Goal: Task Accomplishment & Management: Use online tool/utility

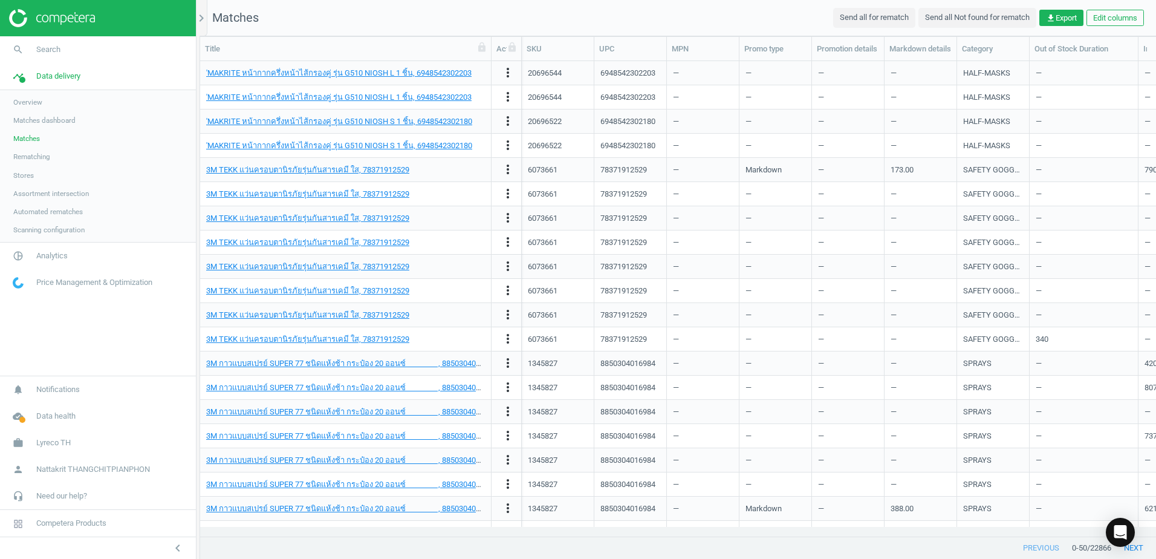
click at [56, 120] on span "Matches dashboard" at bounding box center [44, 121] width 62 height 10
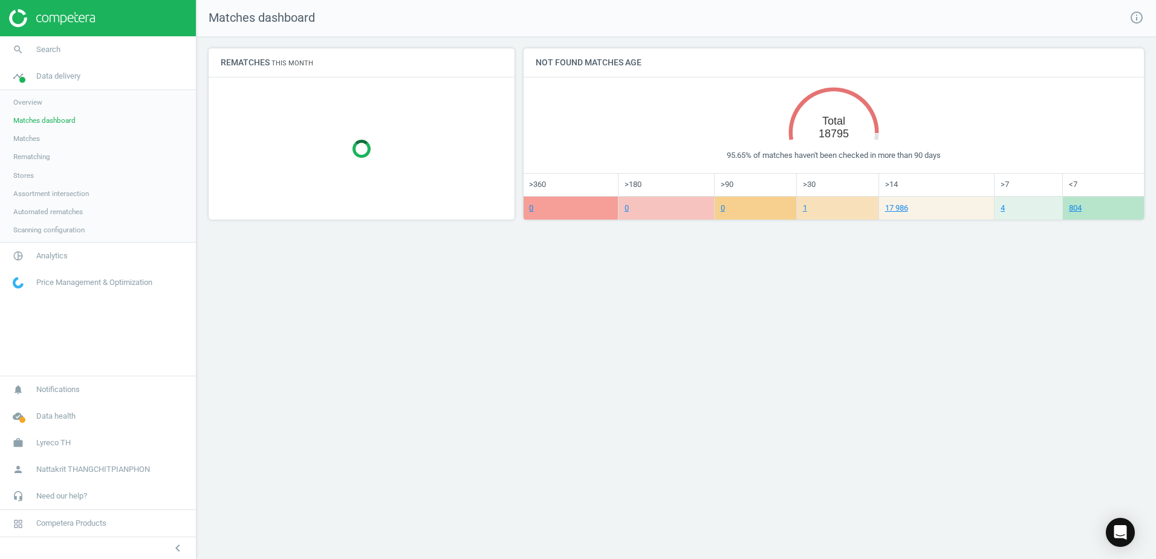
click at [52, 284] on span "Price Management & Optimization" at bounding box center [94, 282] width 116 height 11
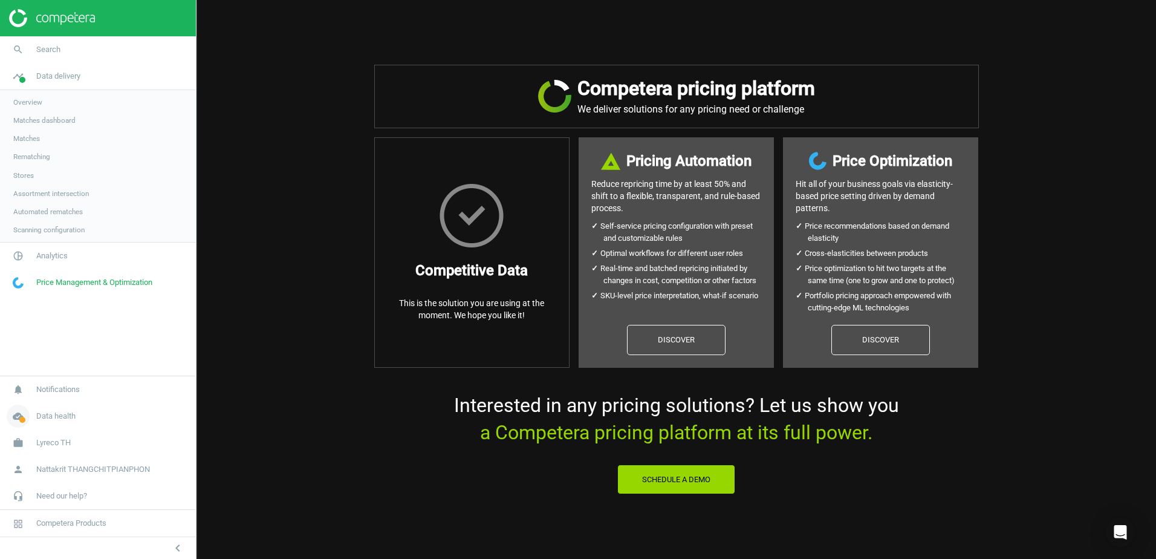
click at [55, 417] on span "Data health" at bounding box center [55, 416] width 39 height 11
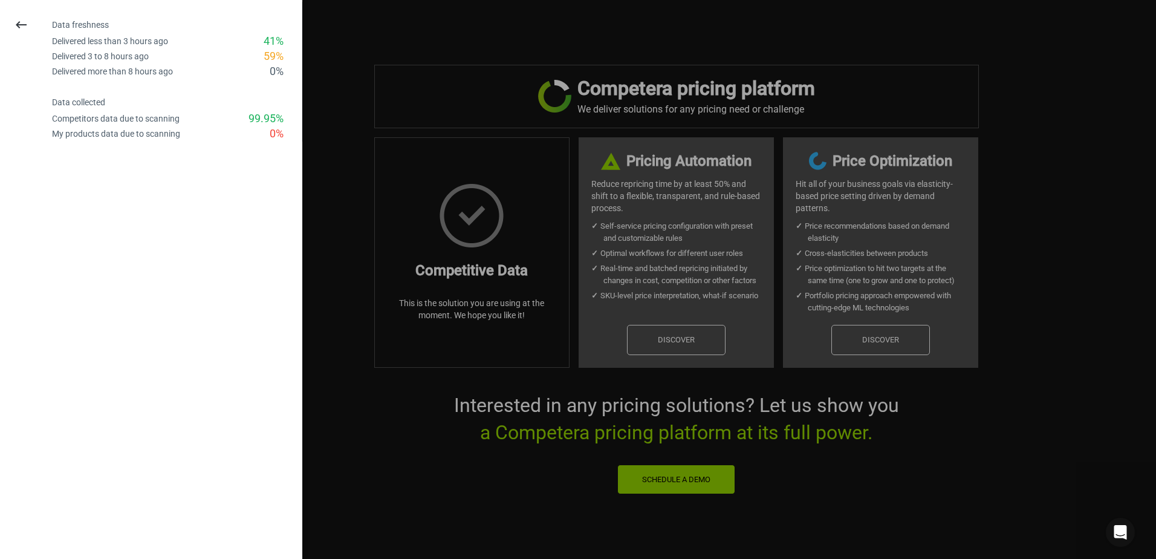
click at [367, 158] on div at bounding box center [578, 279] width 1156 height 559
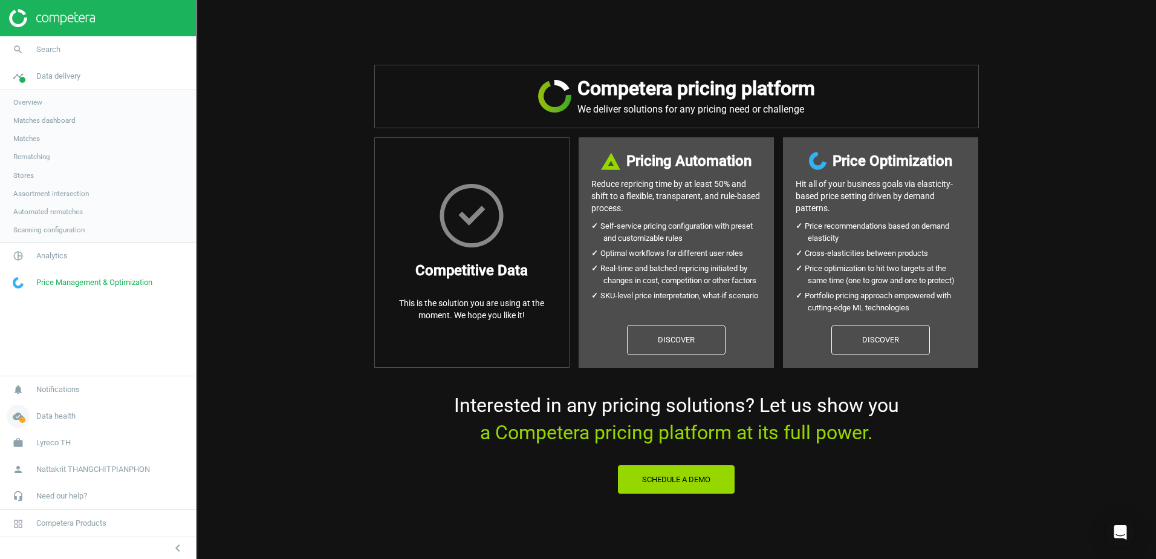
click at [59, 423] on link "cloud_done Data health" at bounding box center [98, 416] width 196 height 27
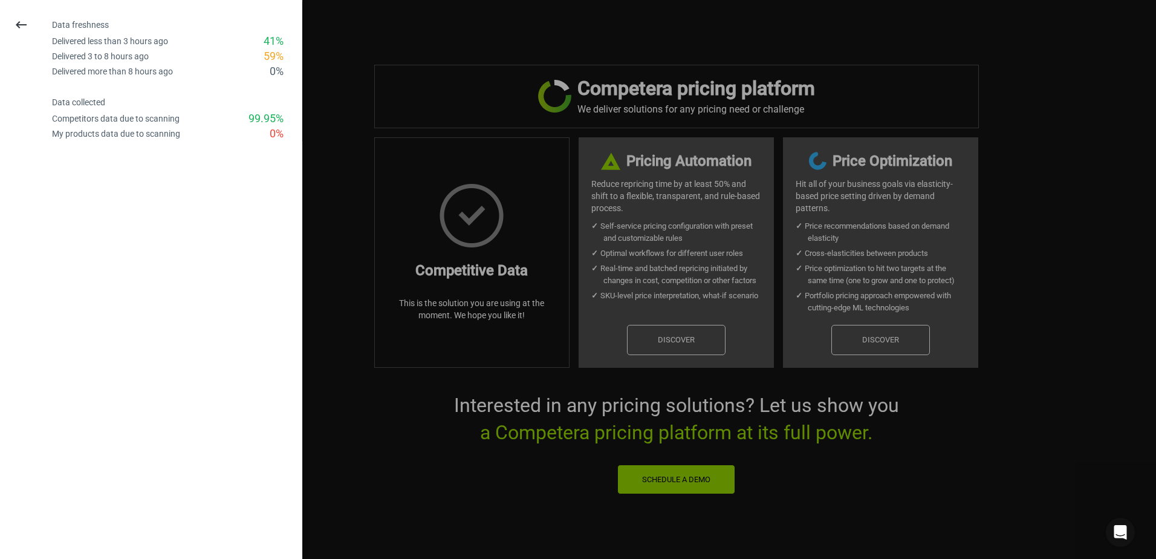
click at [353, 469] on div at bounding box center [578, 279] width 1156 height 559
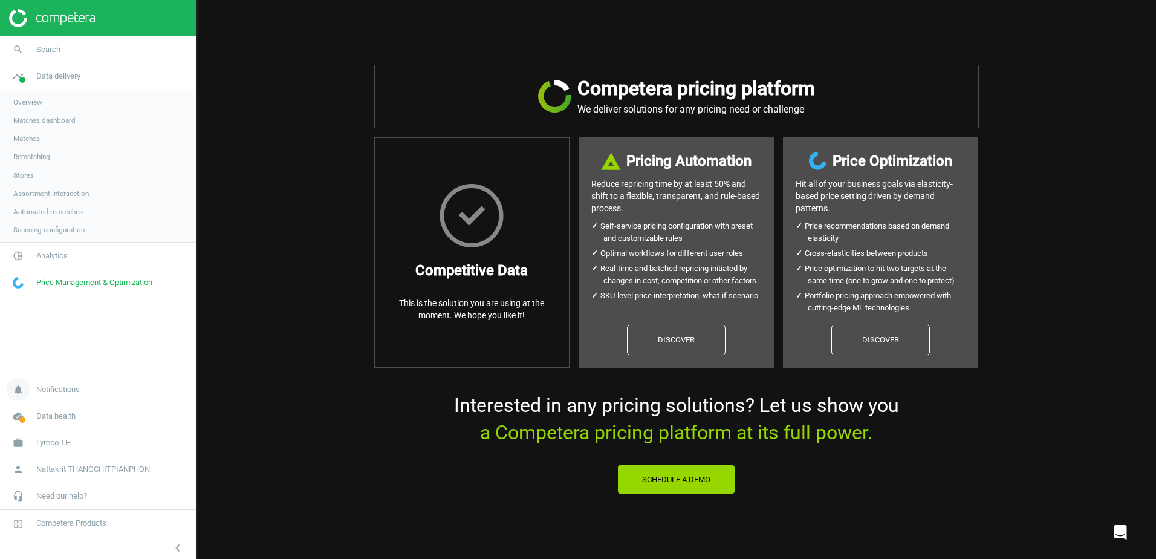
click at [68, 392] on span "Notifications" at bounding box center [58, 389] width 44 height 11
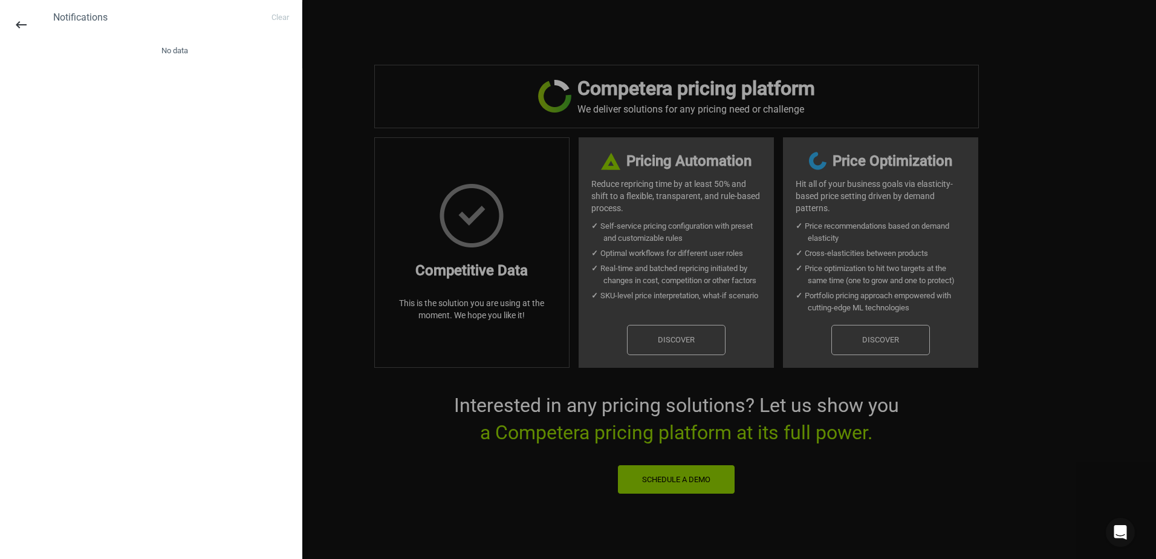
click at [312, 439] on div at bounding box center [578, 279] width 1156 height 559
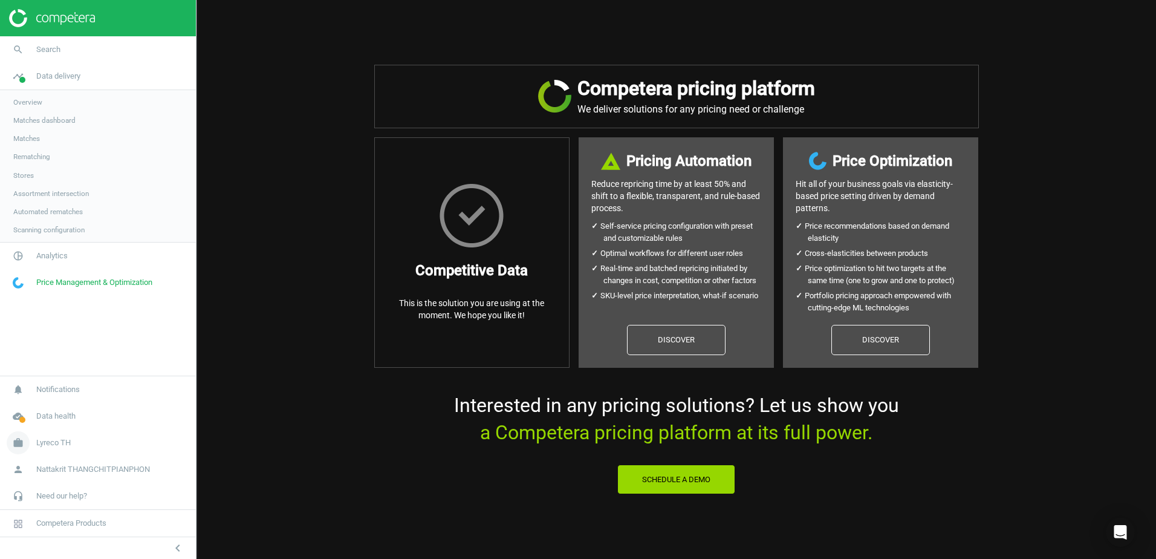
click at [60, 447] on span "Lyreco TH" at bounding box center [53, 442] width 34 height 11
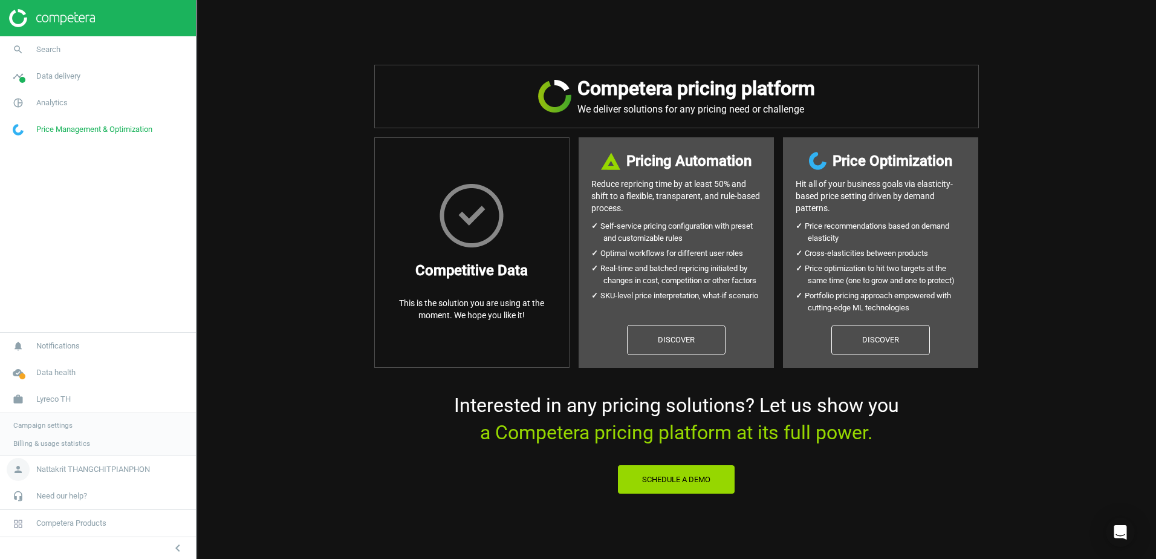
click at [76, 466] on span "Nattakrit THANGCHITPIANPHON" at bounding box center [93, 469] width 114 height 11
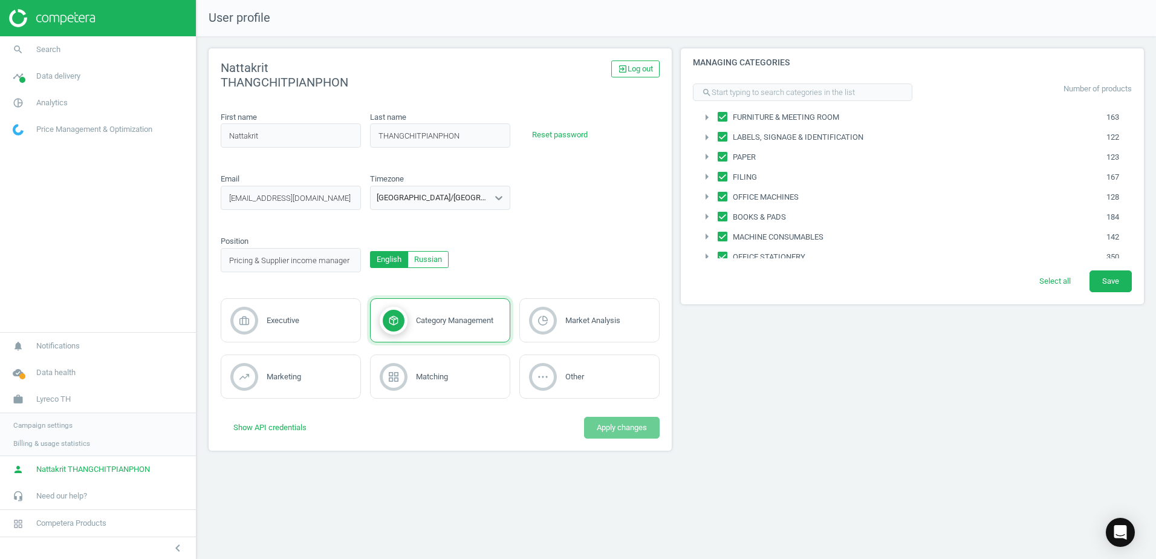
click at [532, 250] on div "Position position_invalid English Russian" at bounding box center [441, 258] width 448 height 44
click at [97, 123] on link "Price Management & Optimization" at bounding box center [98, 129] width 196 height 27
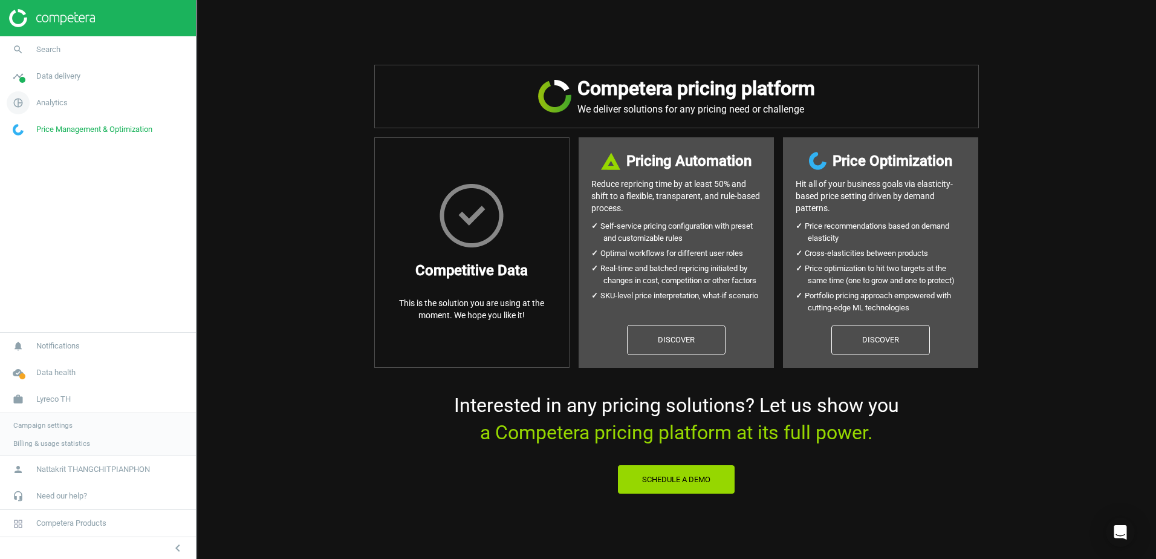
click at [102, 106] on link "pie_chart_outlined Analytics" at bounding box center [98, 103] width 196 height 27
click at [29, 117] on div "Overview Products Price index Promotions Email alerts" at bounding box center [98, 165] width 196 height 97
click at [27, 125] on span "Overview" at bounding box center [27, 129] width 29 height 10
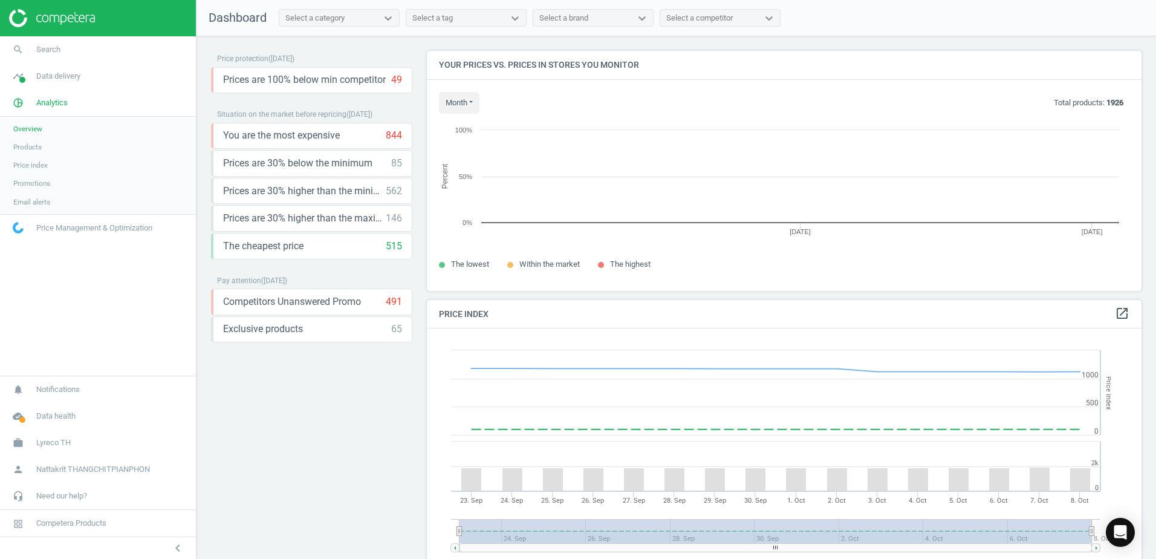
scroll to position [297, 724]
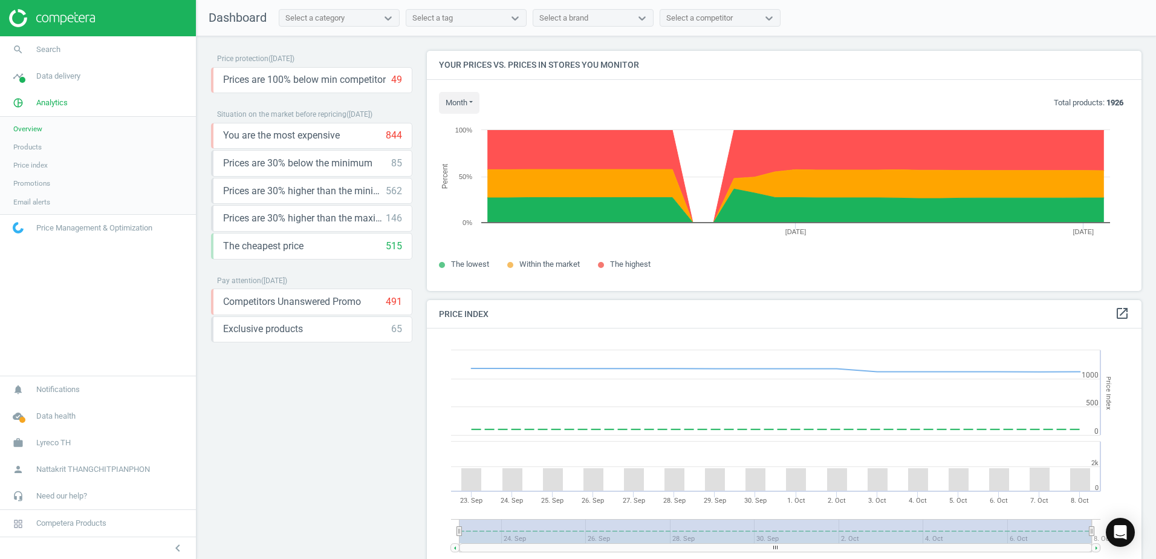
click at [28, 144] on span "Products" at bounding box center [27, 147] width 28 height 10
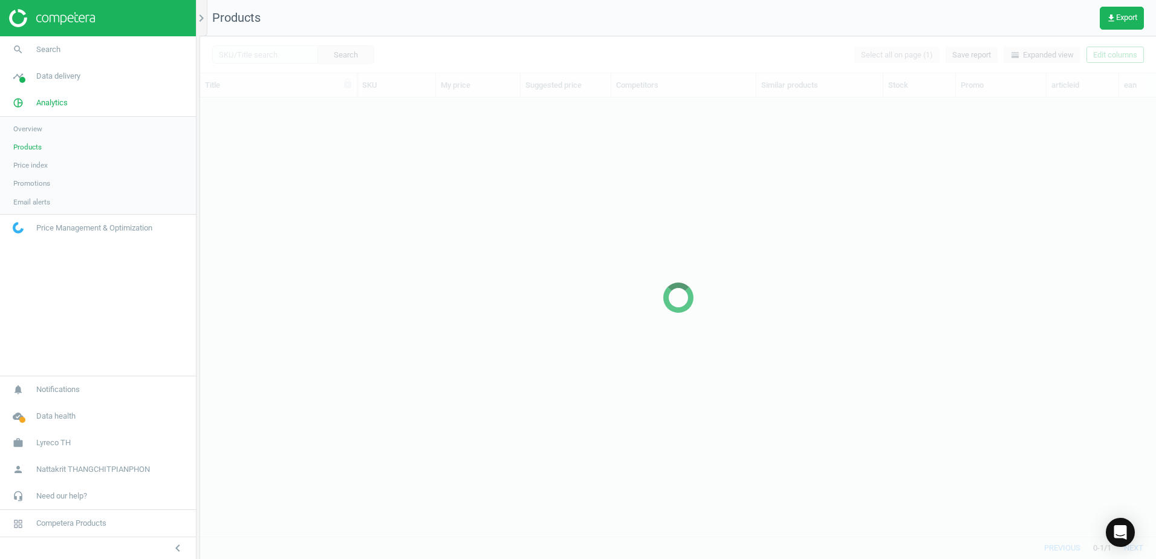
scroll to position [420, 947]
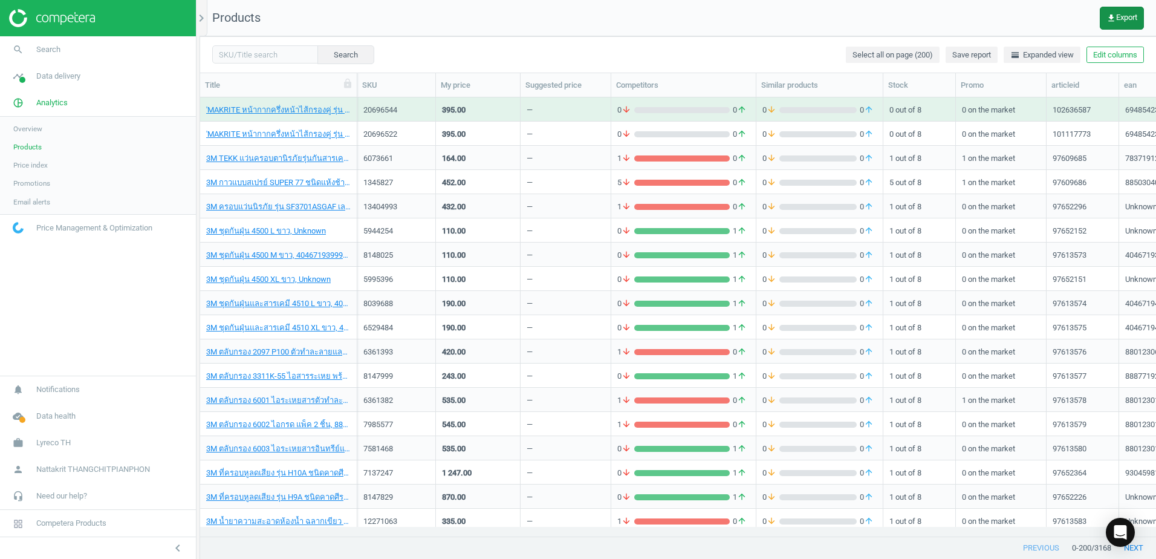
click at [1133, 16] on span "get_app Export" at bounding box center [1122, 18] width 31 height 10
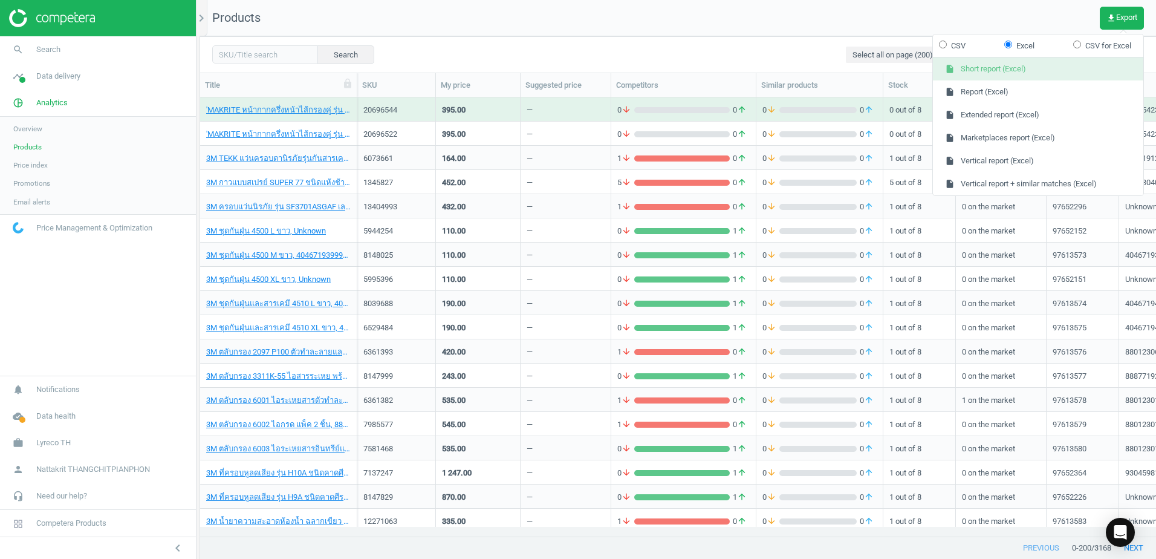
click at [1041, 71] on button "insert_drive_file Short report (Excel)" at bounding box center [1038, 68] width 210 height 23
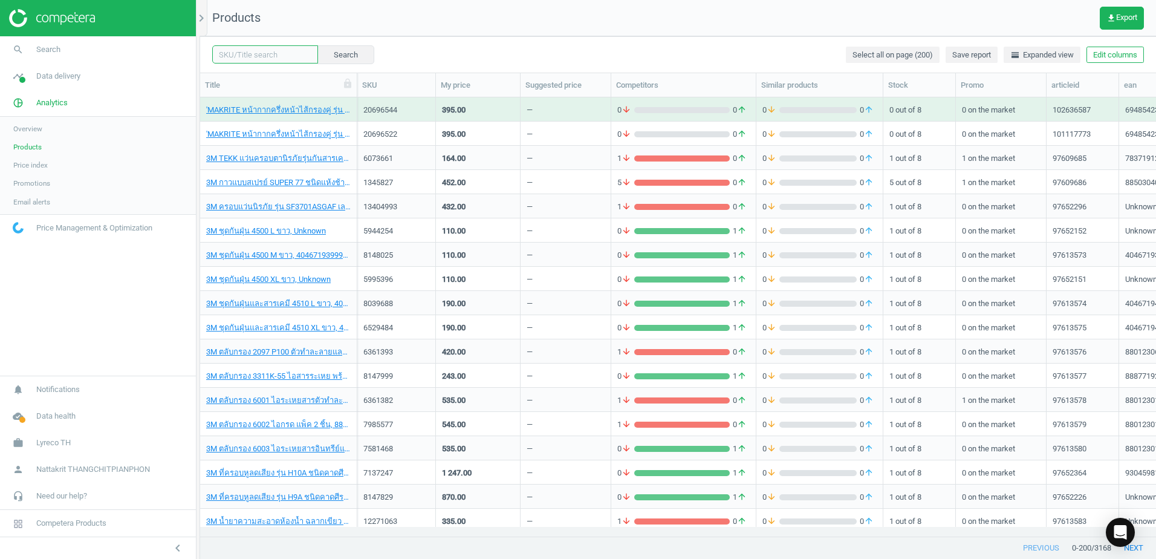
click at [255, 60] on input "text" at bounding box center [265, 54] width 106 height 18
paste input "194646"
type input "194646"
click at [334, 54] on button "Search" at bounding box center [345, 54] width 57 height 18
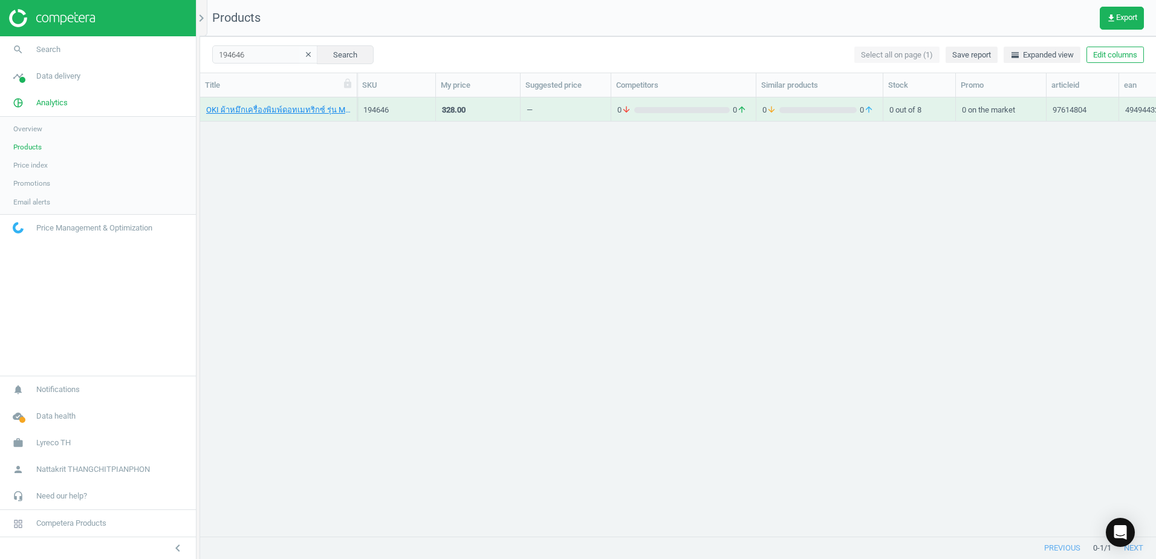
click at [559, 122] on div "OKI ผ้าหมึกเครื่องพิมพ์ดอทเมทริกซ์ รุ่น ML390, 4949443207422 194646 328.00 — 0 …" at bounding box center [678, 311] width 956 height 429
click at [567, 111] on div "—" at bounding box center [566, 109] width 78 height 21
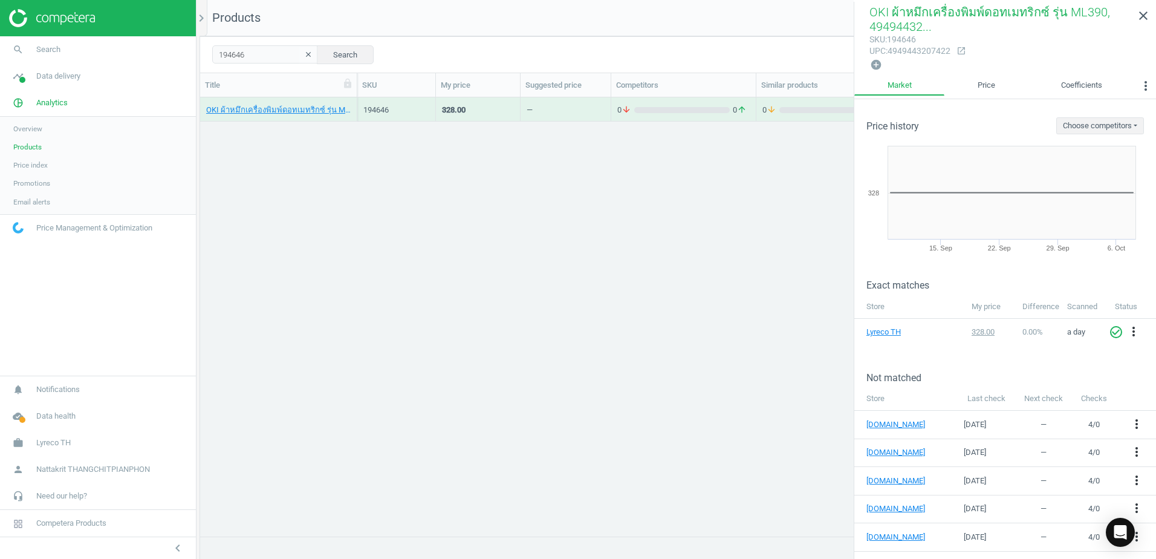
scroll to position [76, 0]
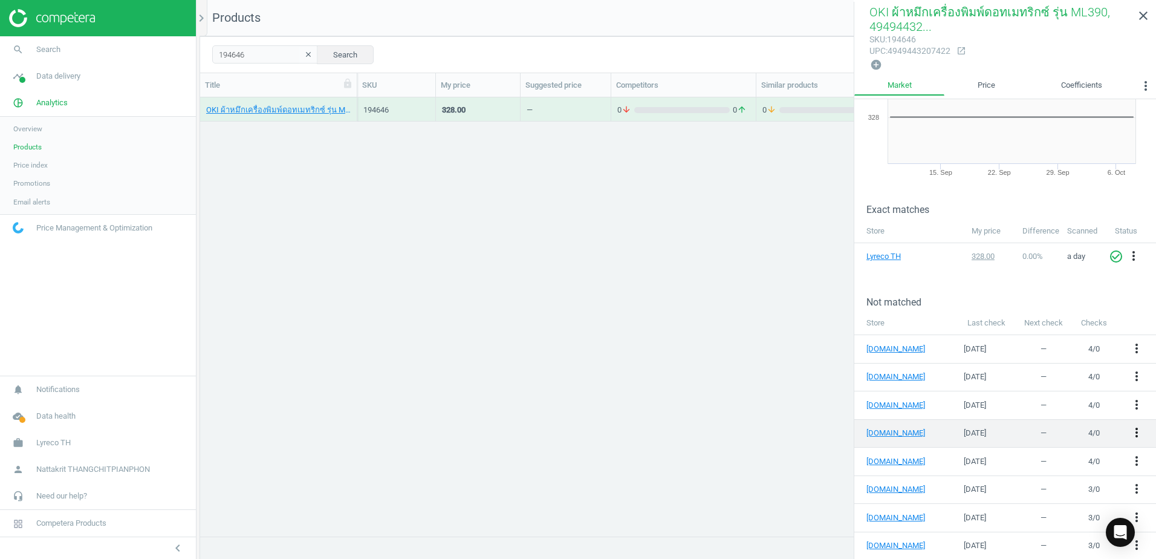
click at [1130, 432] on icon "more_vert" at bounding box center [1137, 432] width 15 height 15
click at [1027, 428] on link "Edit URL/product option" at bounding box center [1034, 429] width 166 height 19
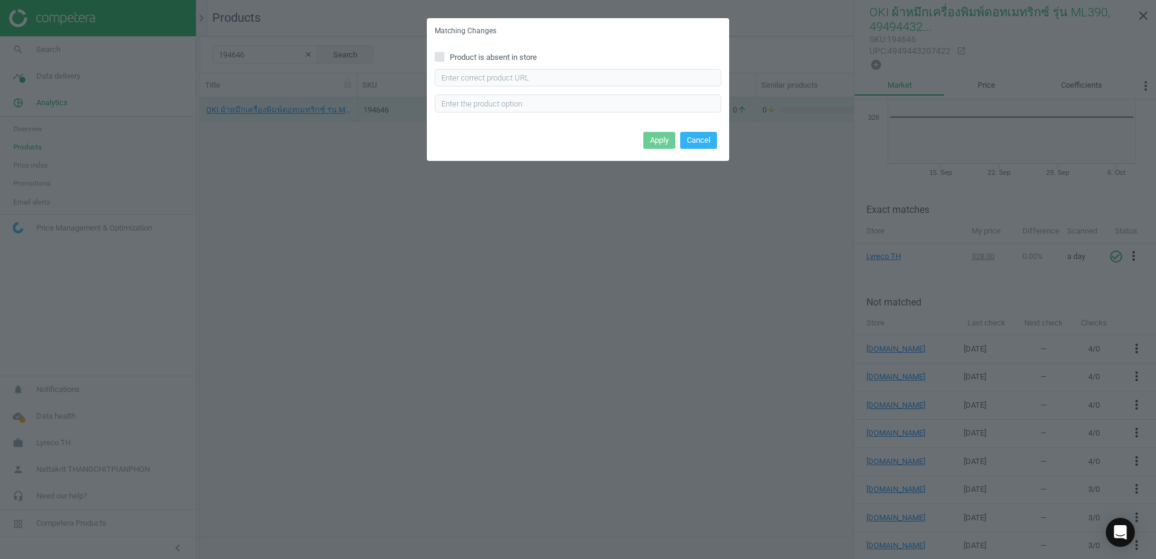
click at [624, 67] on div "Product is absent in store Enter correct product url" at bounding box center [578, 86] width 302 height 84
click at [625, 77] on input "text" at bounding box center [578, 78] width 287 height 18
paste input "[URL][DOMAIN_NAME]"
type input "[URL][DOMAIN_NAME]"
click at [663, 142] on button "Apply" at bounding box center [659, 140] width 32 height 17
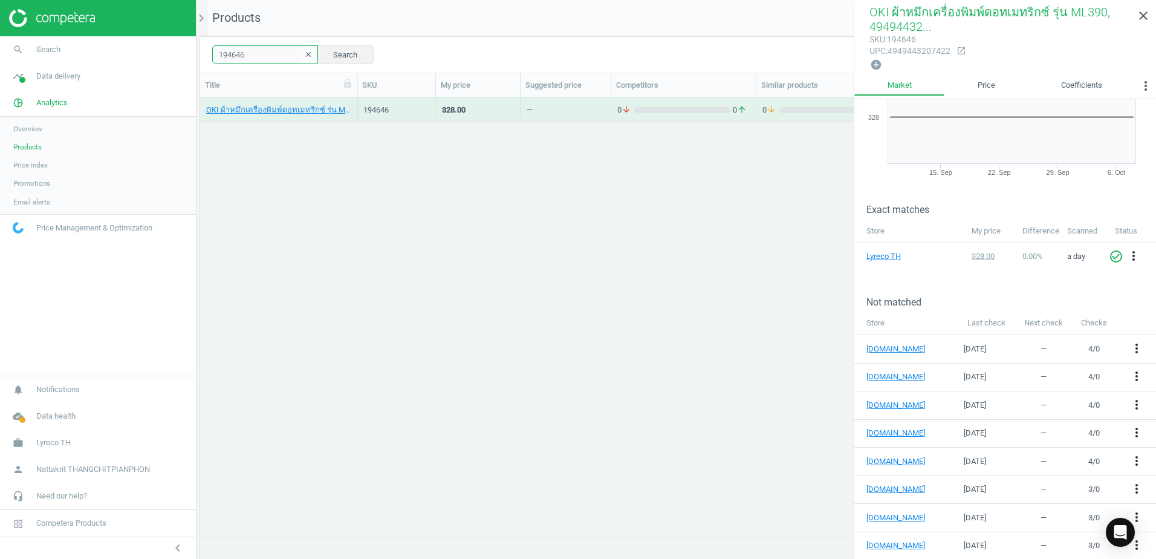
click at [258, 53] on input "194646" at bounding box center [265, 54] width 106 height 18
paste input "0783979"
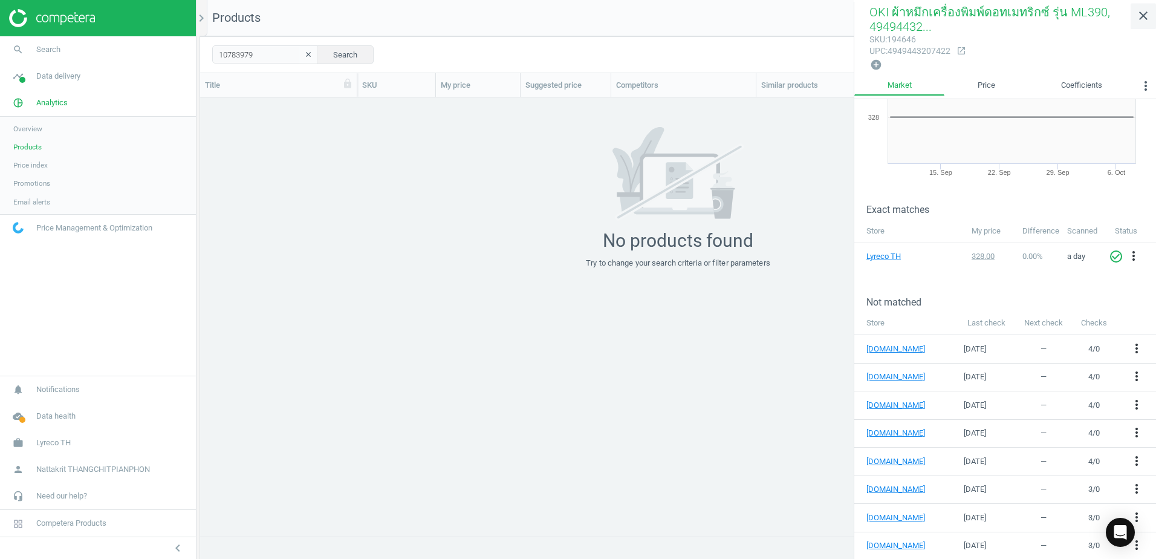
click at [1149, 18] on icon "close" at bounding box center [1143, 15] width 15 height 15
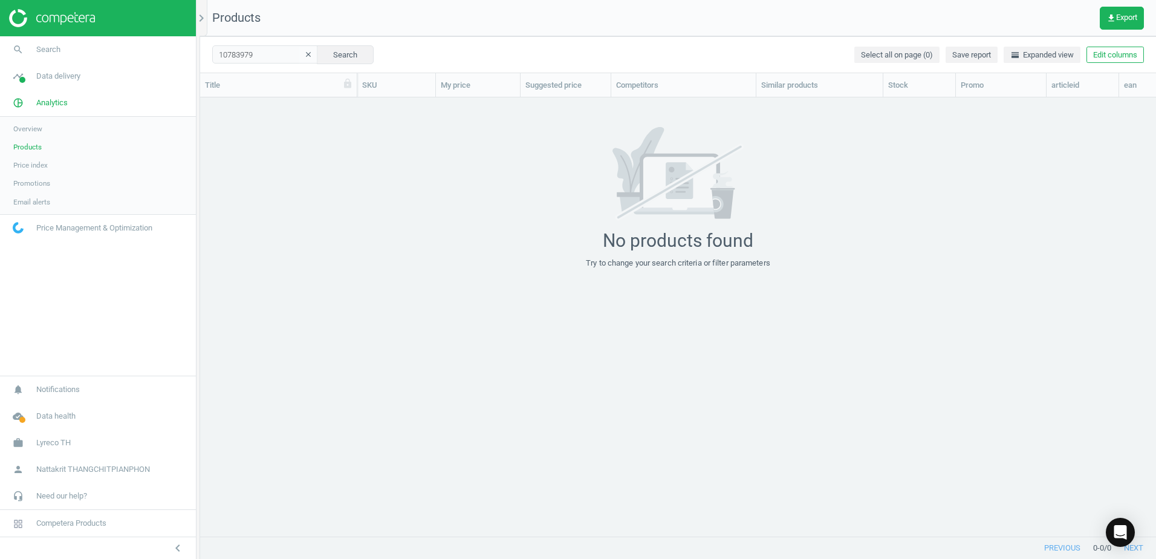
click at [613, 111] on div "grid" at bounding box center [678, 311] width 956 height 429
click at [317, 56] on button "Search" at bounding box center [345, 54] width 57 height 18
click at [344, 57] on button "Search" at bounding box center [345, 54] width 57 height 18
click at [345, 117] on div "grid" at bounding box center [678, 311] width 956 height 429
click at [277, 53] on input "10783979" at bounding box center [265, 54] width 106 height 18
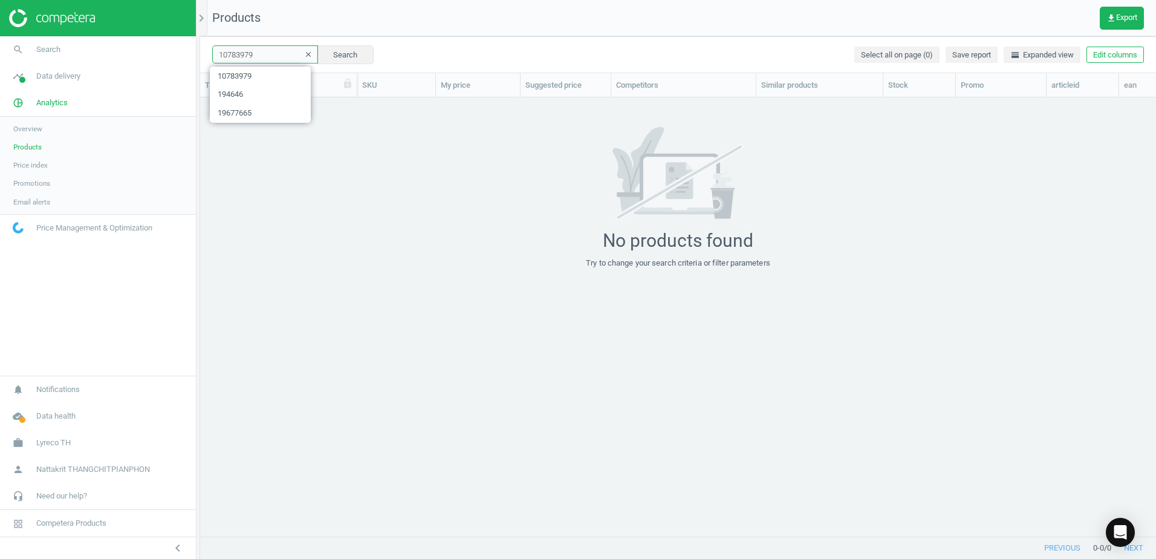
paste input "9353635"
paste input "8225909"
type input "8225909"
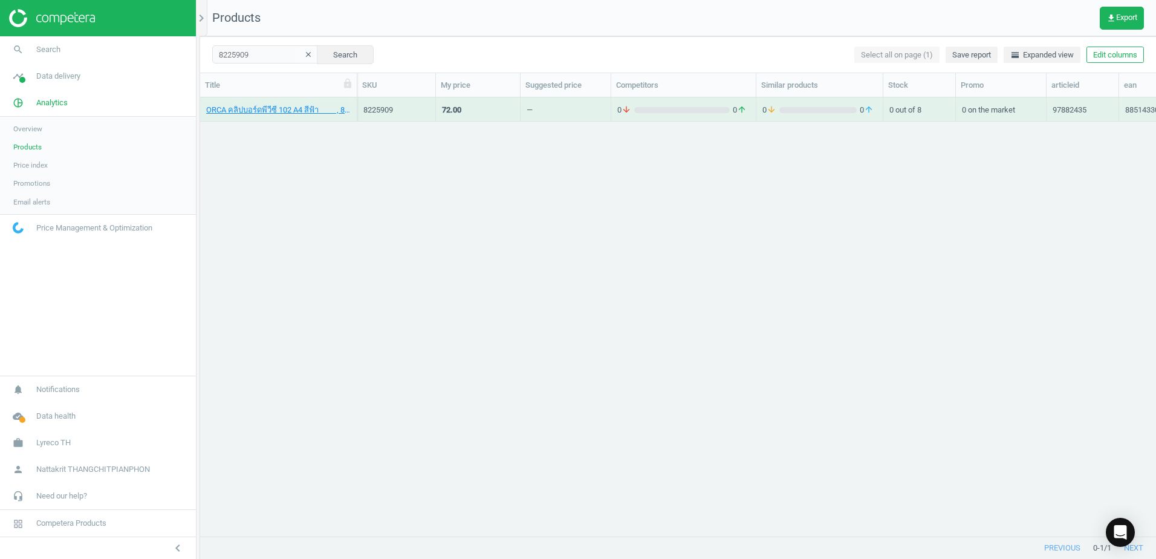
click at [582, 103] on div "—" at bounding box center [566, 109] width 78 height 21
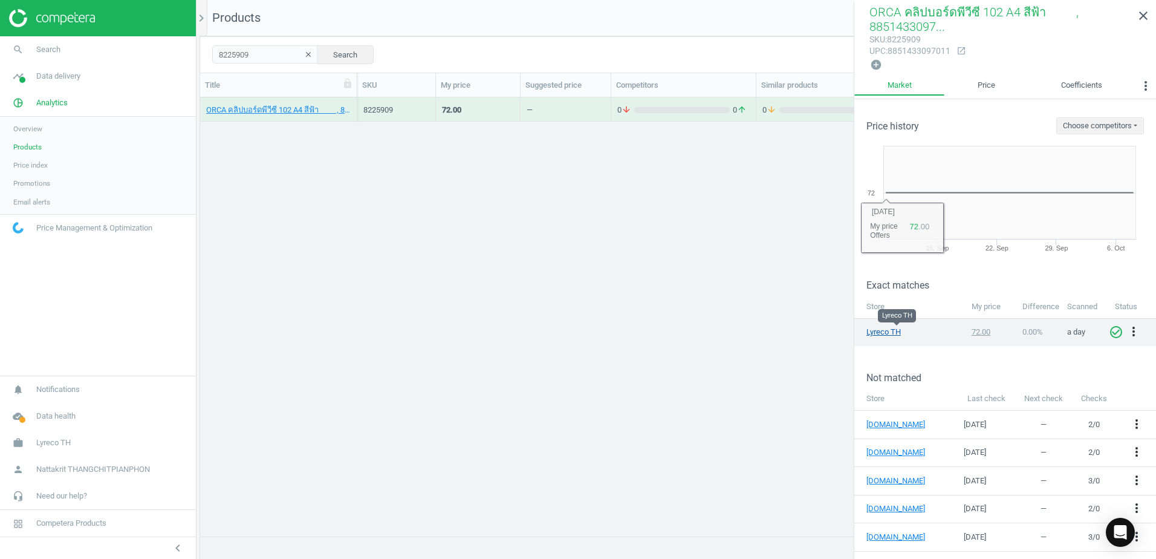
click at [883, 333] on link "Lyreco TH" at bounding box center [897, 332] width 60 height 11
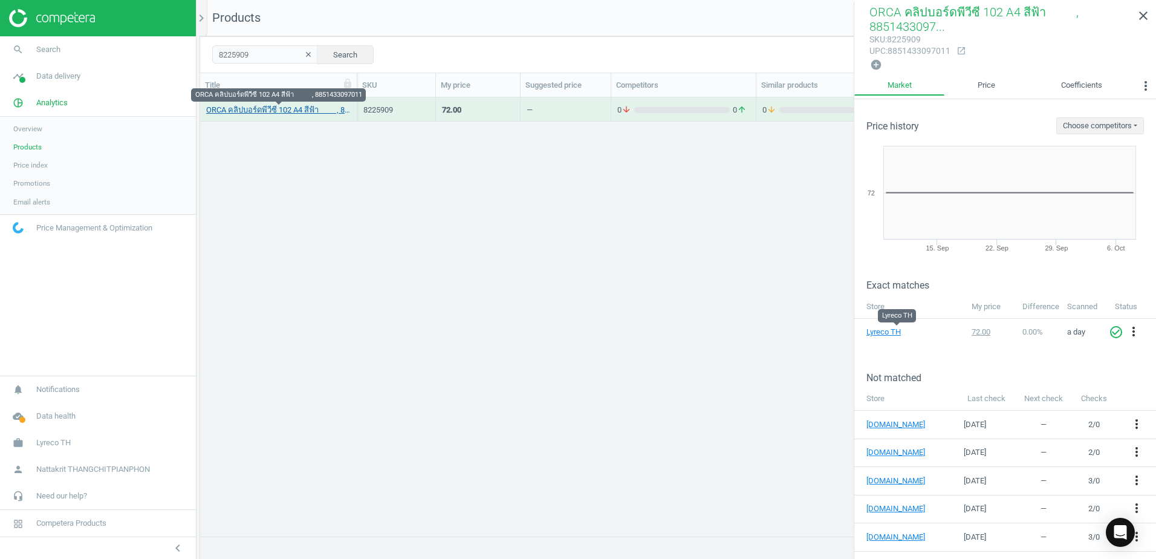
click at [332, 111] on link "ORCA คลิปบอร์ดพีวีซี 102 A4 สีฟ้า , 8851433097011" at bounding box center [278, 110] width 145 height 11
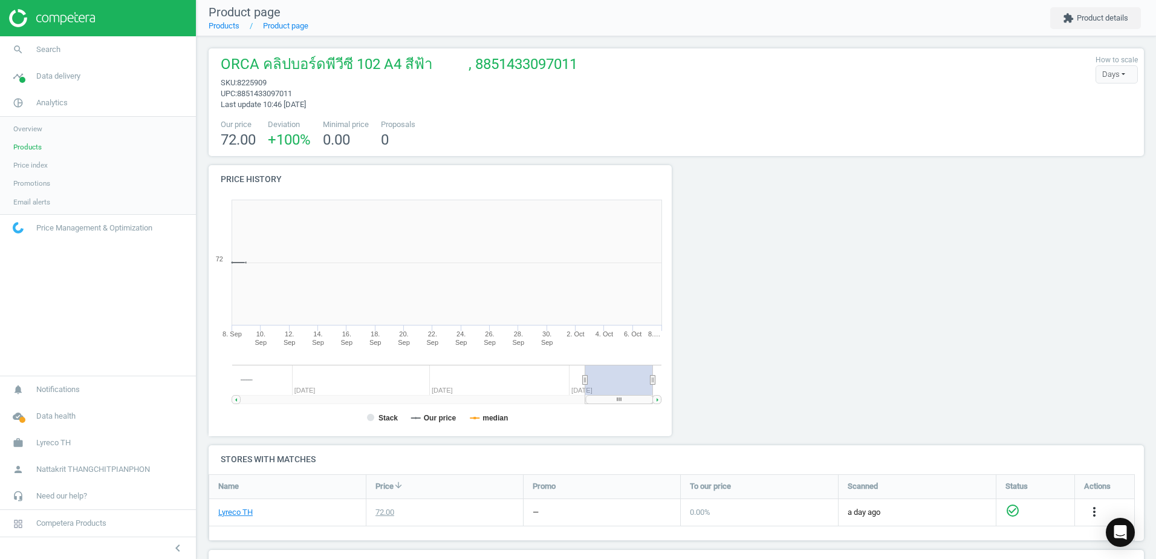
scroll to position [261, 477]
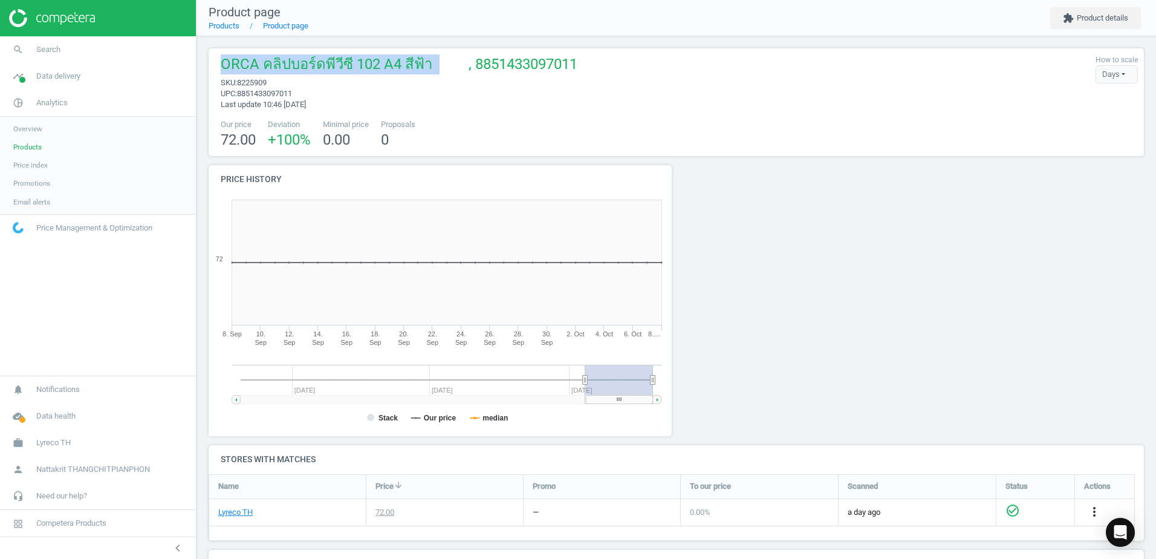
drag, startPoint x: 239, startPoint y: 62, endPoint x: 437, endPoint y: 65, distance: 197.8
click at [437, 65] on div "ORCA คลิปบอร์ดพีวีซี 102 A4 สีฟ้า , 8851433097011 sku : 8225909 upc : 885143309…" at bounding box center [396, 82] width 363 height 56
copy span "ORCA คลิปบอร์ดพีวีซี 102 A4 สีฟ้า"
click at [659, 109] on div "ORCA คลิปบอร์ดพีวีซี 102 A4 สีฟ้า , 8851433097011 sku : 8225909 upc : 885143309…" at bounding box center [676, 82] width 923 height 56
drag, startPoint x: 602, startPoint y: 69, endPoint x: 619, endPoint y: 34, distance: 38.4
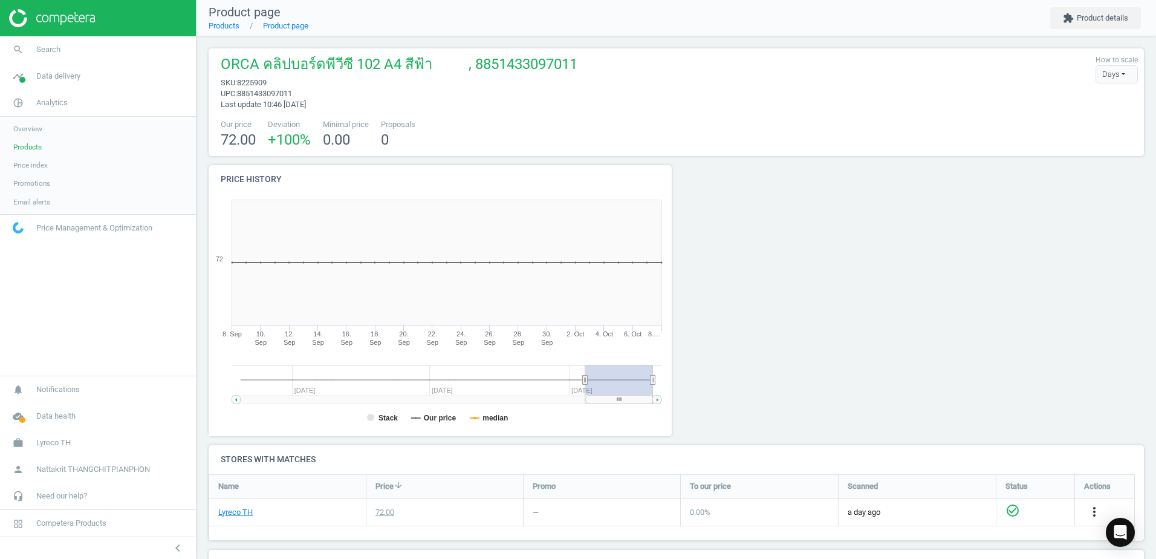
click at [619, 34] on div "Product page Products Product page extension Product details ORCA คลิปบอร์ดพีวี…" at bounding box center [677, 279] width 960 height 559
drag, startPoint x: 619, startPoint y: 34, endPoint x: 585, endPoint y: 97, distance: 70.9
click at [585, 97] on div "ORCA คลิปบอร์ดพีวีซี 102 A4 สีฟ้า , 8851433097011 sku : 8225909 upc : 885143309…" at bounding box center [676, 82] width 923 height 56
